Goal: Task Accomplishment & Management: Manage account settings

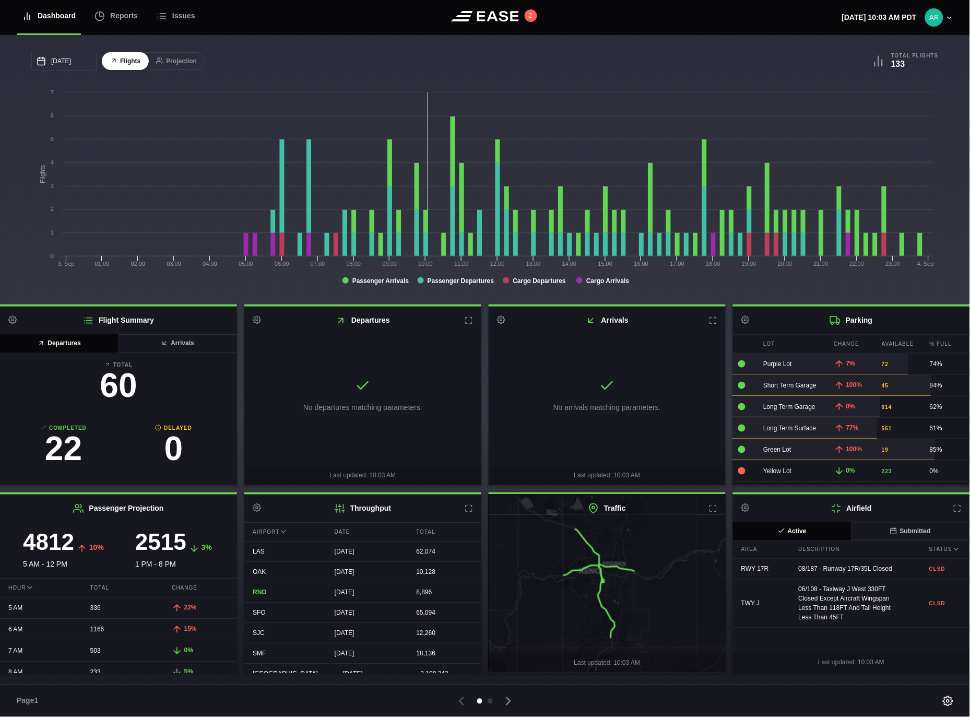
click at [256, 321] on icon at bounding box center [257, 320] width 8 height 8
click at [277, 340] on link "Settings" at bounding box center [307, 340] width 121 height 21
select select "time"
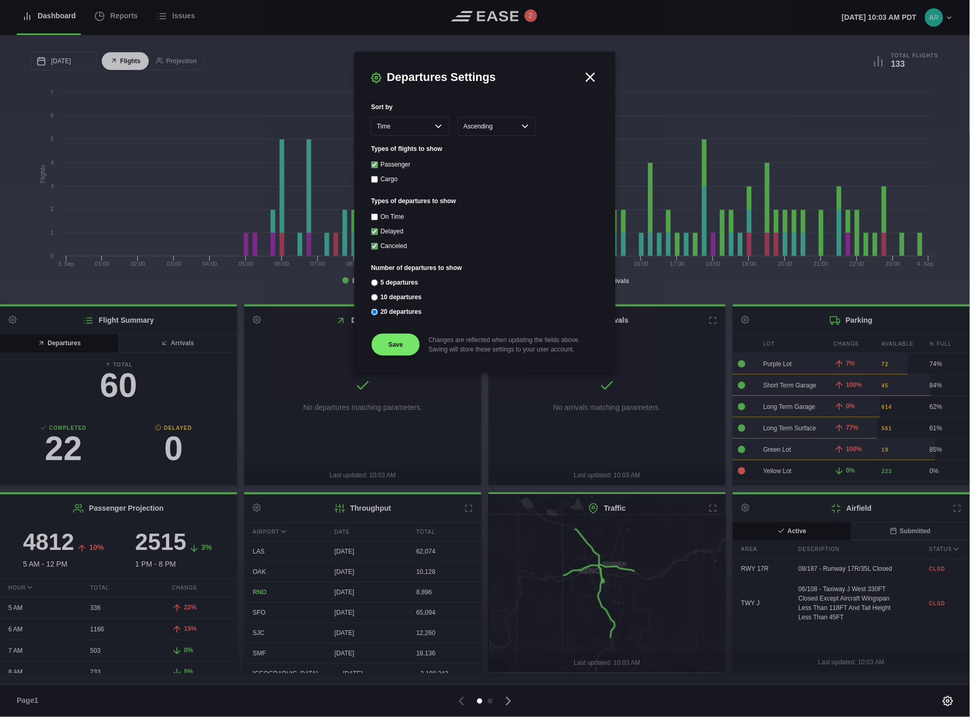
click at [590, 74] on icon at bounding box center [591, 77] width 16 height 16
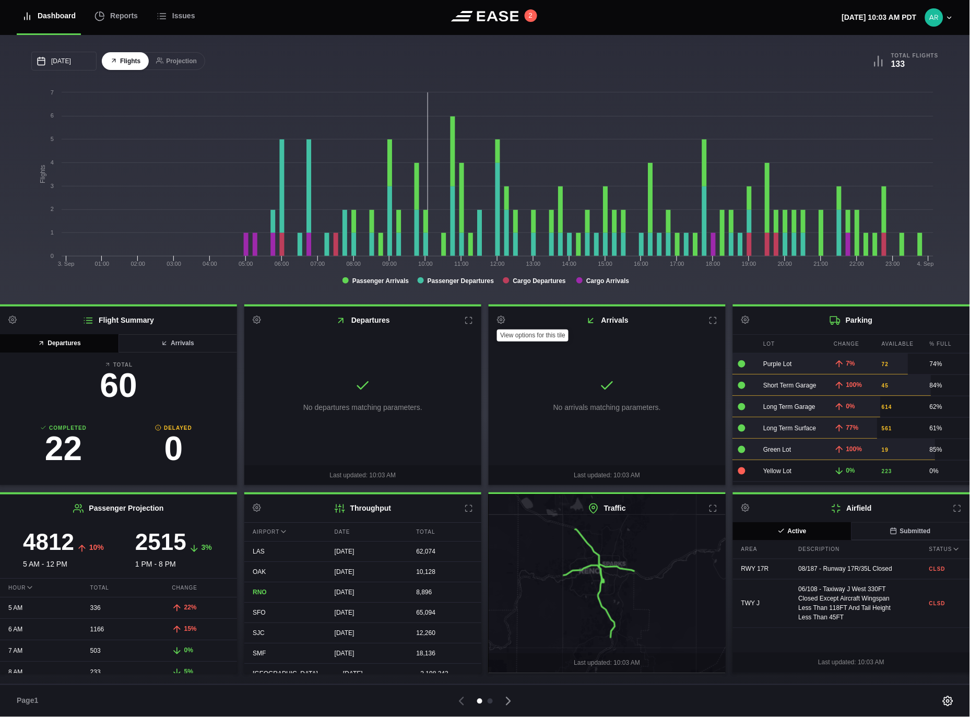
click at [499, 321] on icon at bounding box center [501, 320] width 8 height 8
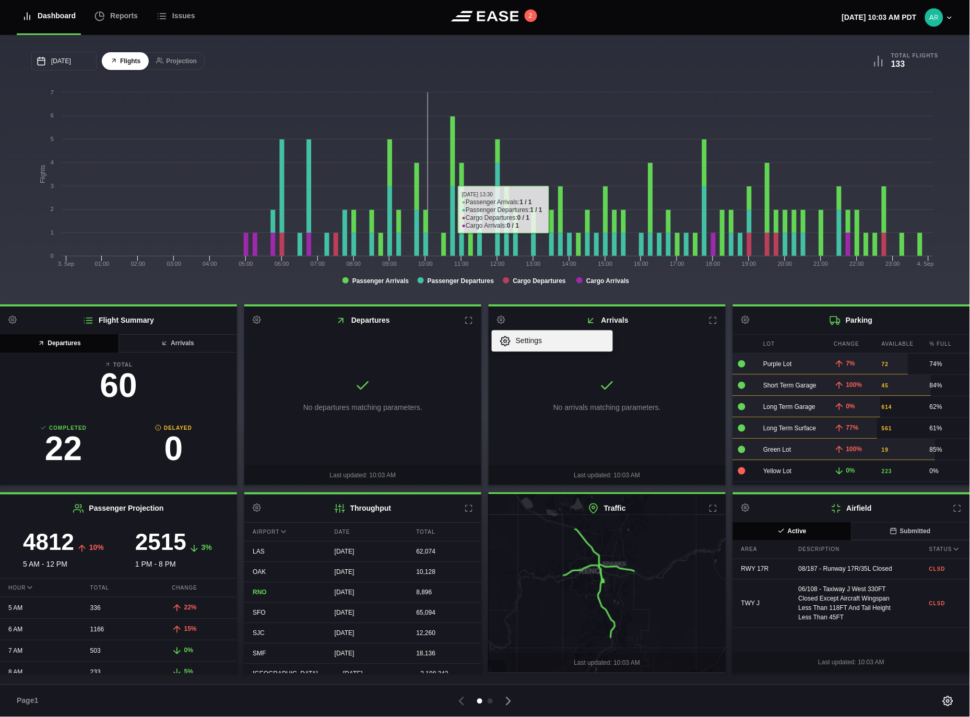
click at [524, 345] on link "Settings" at bounding box center [552, 340] width 121 height 21
select select "time"
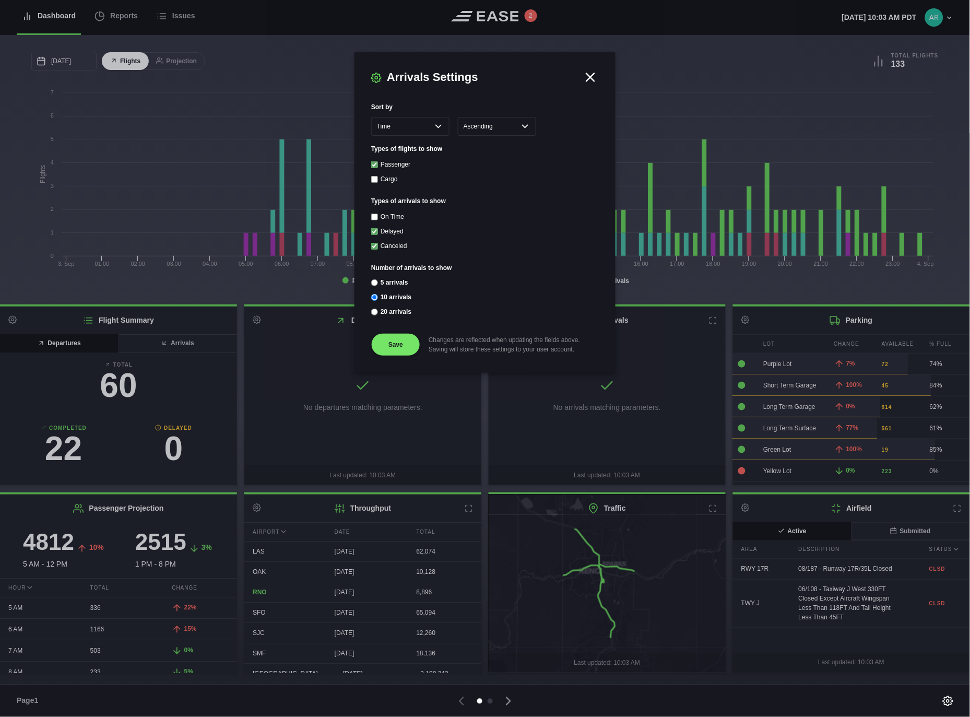
click at [588, 71] on icon at bounding box center [591, 77] width 16 height 16
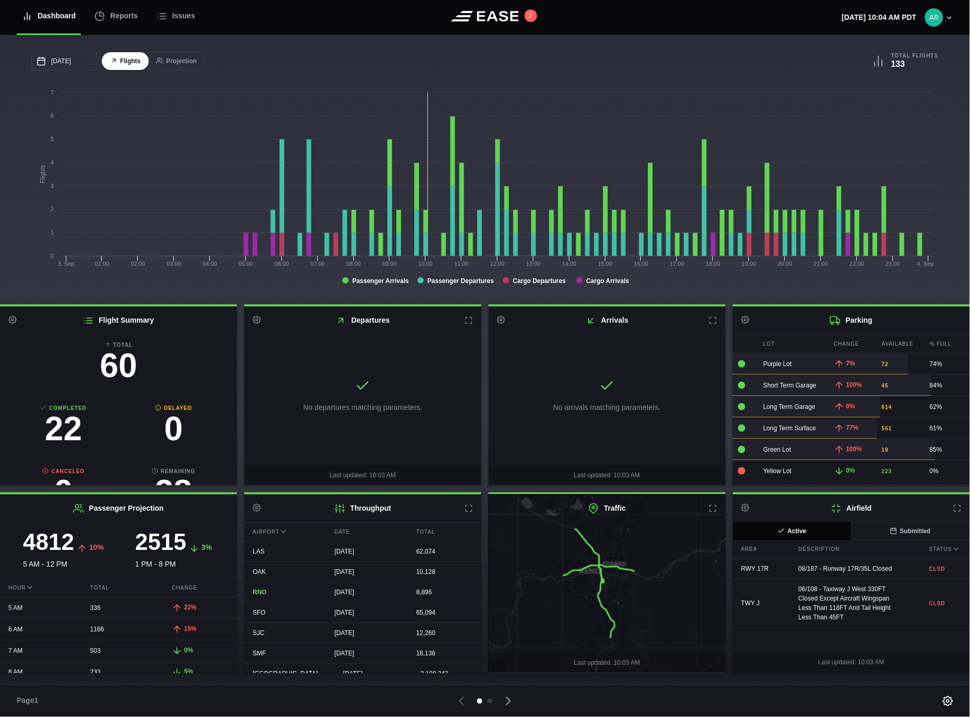
scroll to position [78, 0]
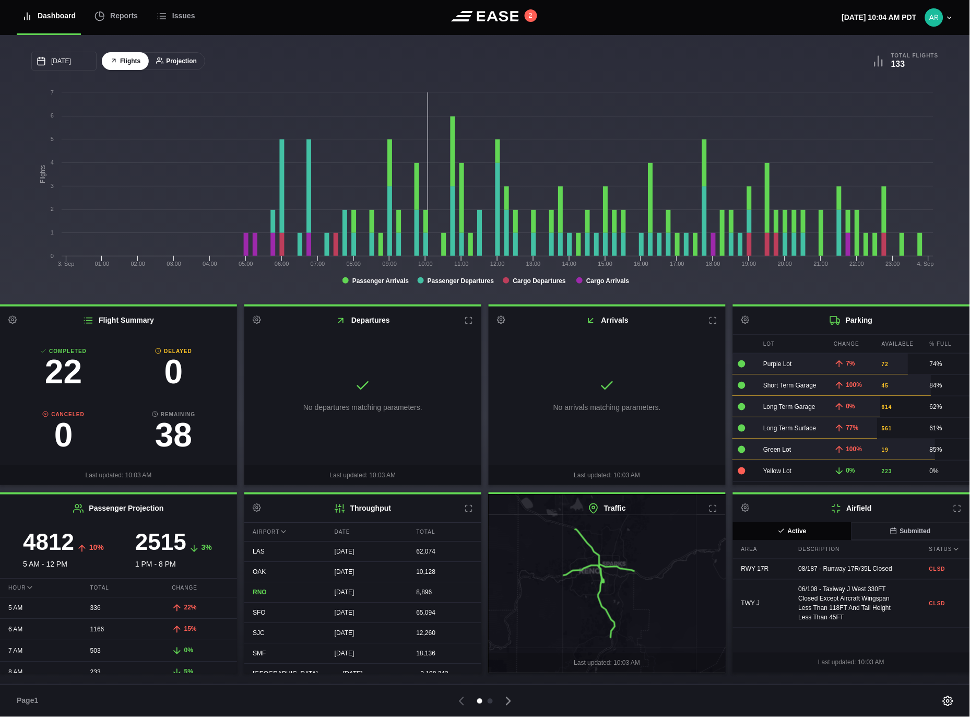
click at [183, 61] on button "Projection" at bounding box center [176, 61] width 57 height 18
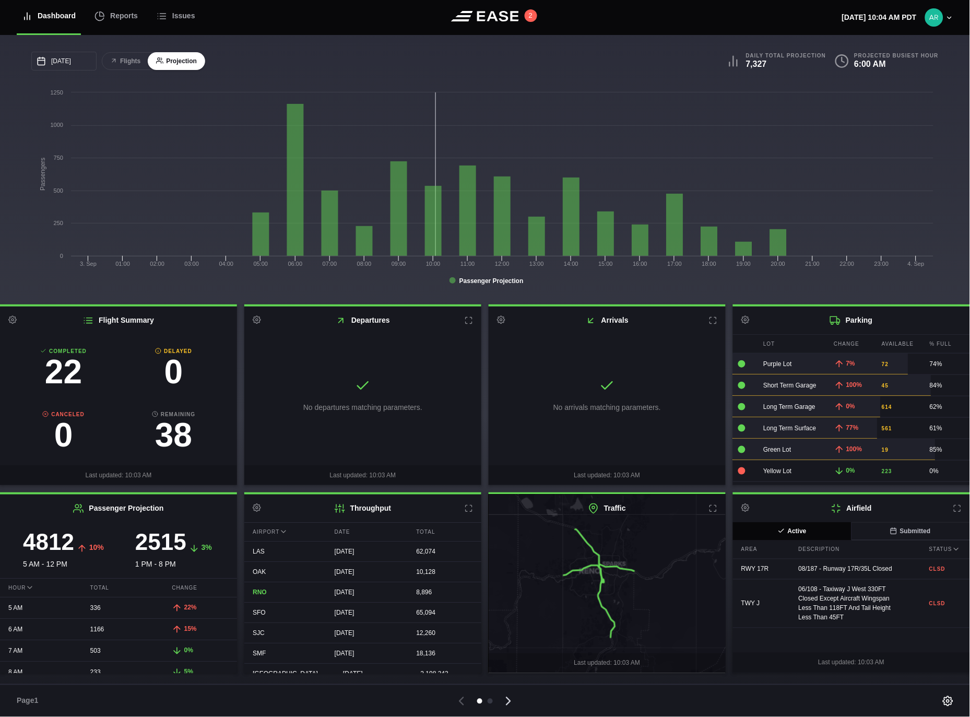
click at [508, 698] on icon at bounding box center [509, 701] width 4 height 7
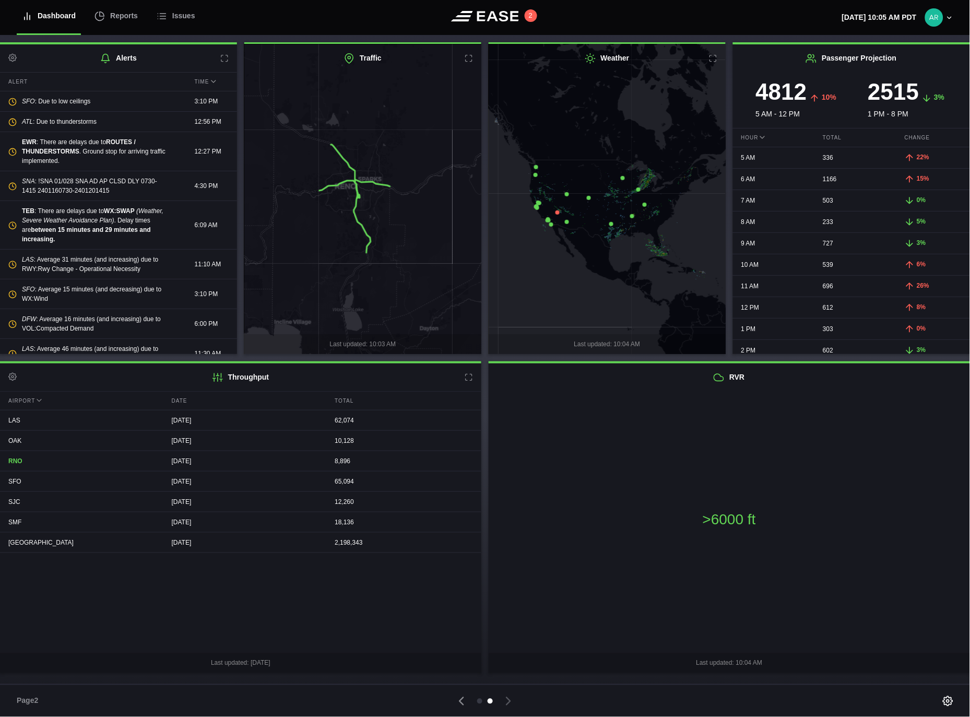
click at [11, 376] on icon at bounding box center [12, 377] width 8 height 8
click at [52, 394] on link "Settings" at bounding box center [63, 397] width 121 height 21
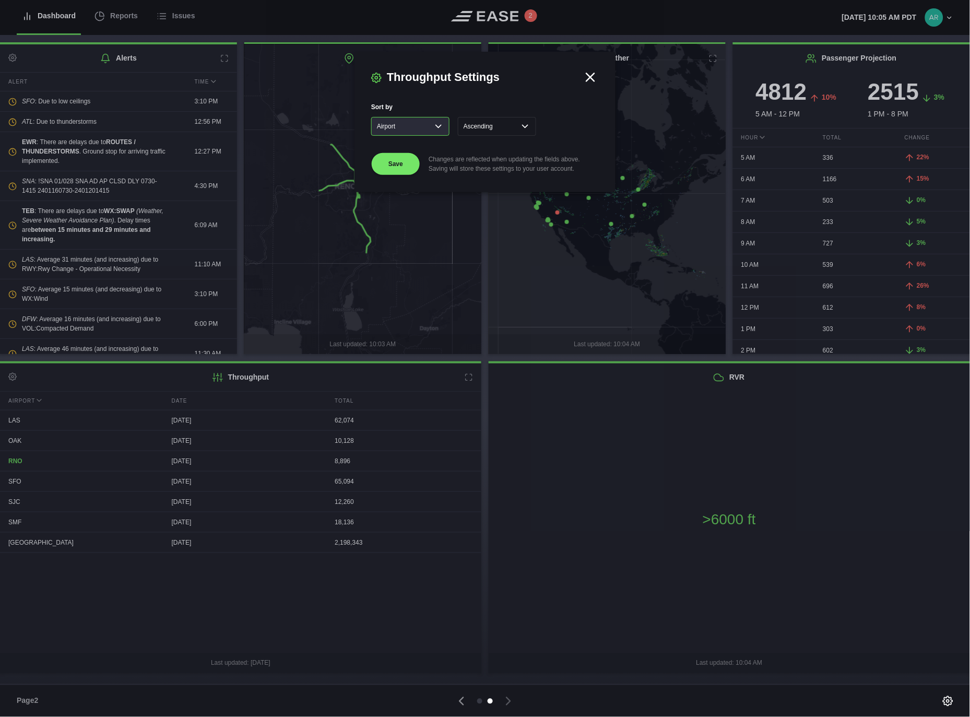
click at [439, 126] on select "Airport Date Total" at bounding box center [410, 126] width 78 height 19
click at [435, 129] on select "Airport Date Total" at bounding box center [410, 126] width 78 height 19
click at [492, 128] on select "Ascending Descending" at bounding box center [497, 126] width 78 height 19
click at [594, 72] on icon at bounding box center [591, 77] width 16 height 16
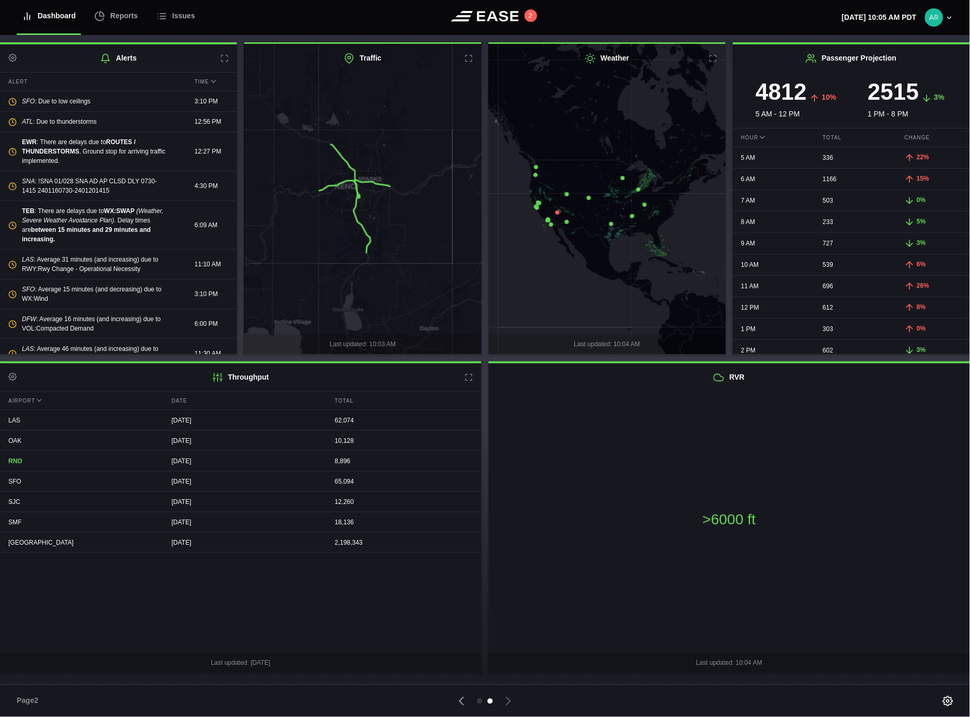
click at [556, 213] on icon at bounding box center [558, 212] width 4 height 4
click at [558, 209] on div at bounding box center [557, 204] width 13 height 13
click at [588, 147] on span "×" at bounding box center [588, 142] width 5 height 9
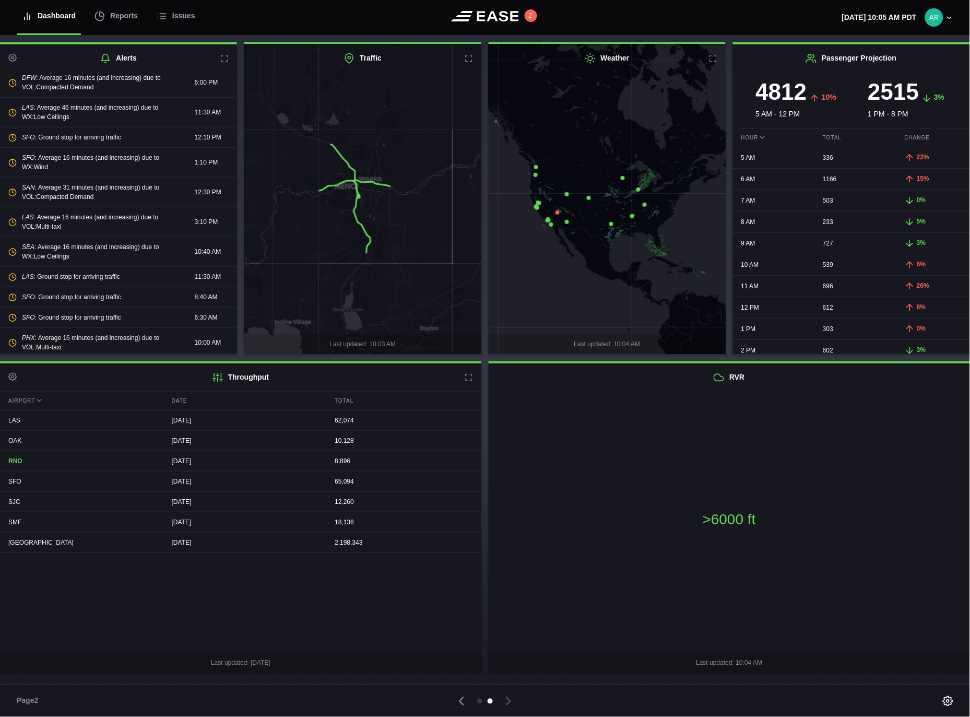
scroll to position [58, 0]
